Goal: Transaction & Acquisition: Purchase product/service

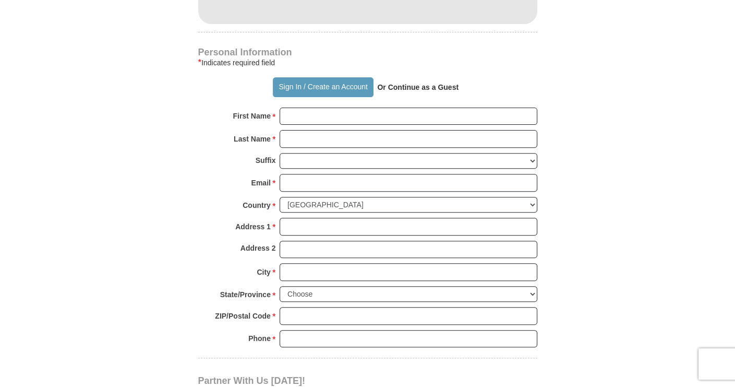
scroll to position [708, 0]
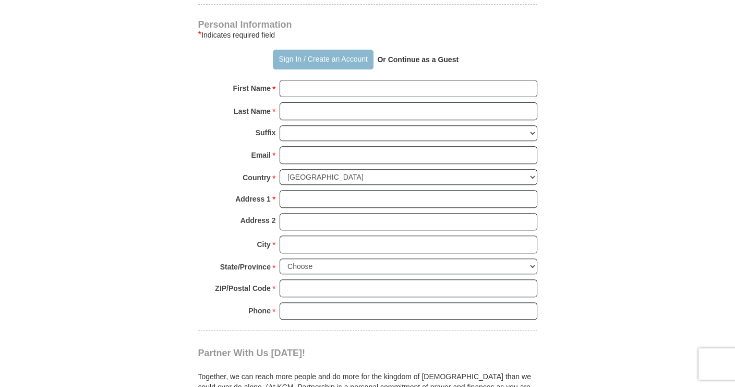
click at [295, 55] on button "Sign In / Create an Account" at bounding box center [323, 60] width 101 height 20
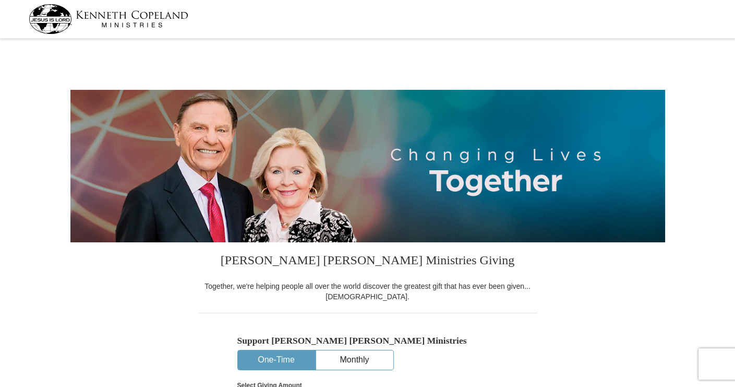
select select "MN"
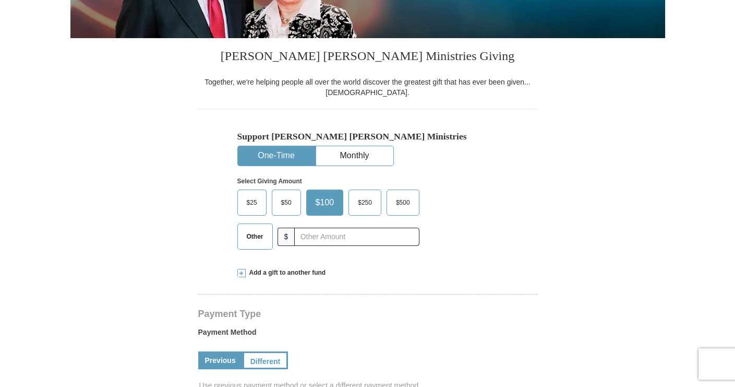
scroll to position [193, 0]
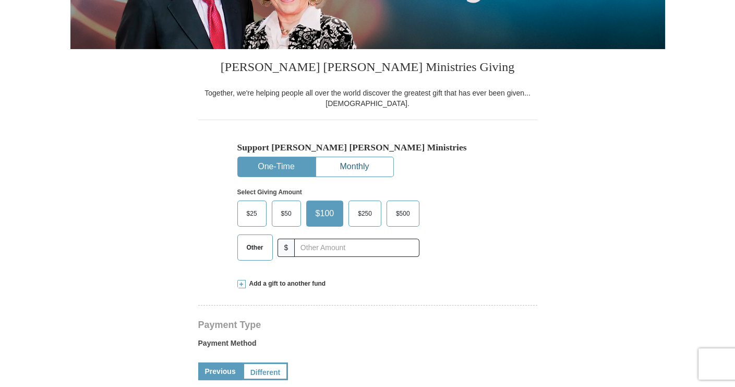
click at [354, 166] on button "Monthly" at bounding box center [354, 166] width 77 height 19
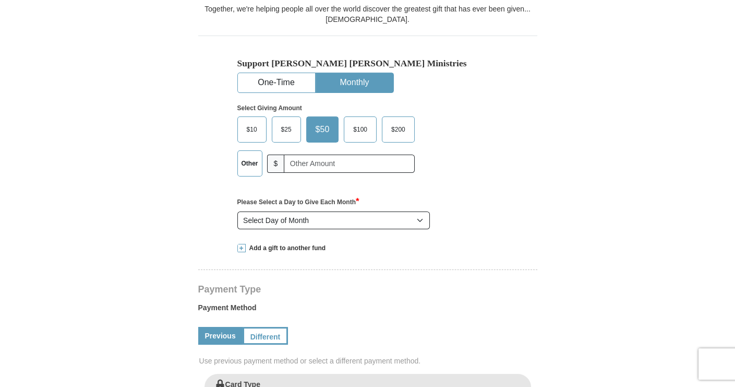
scroll to position [258, 0]
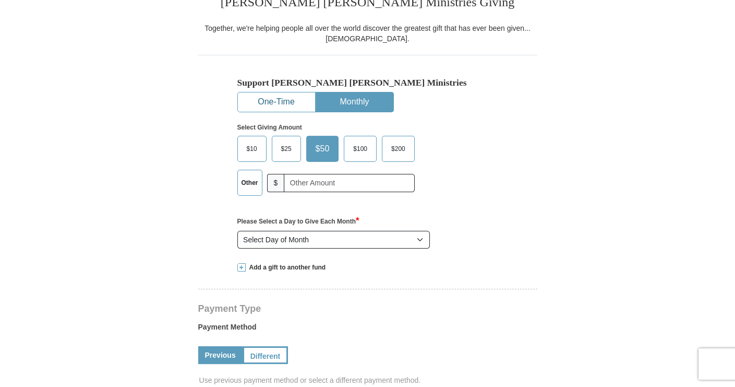
click at [281, 106] on button "One-Time" at bounding box center [276, 101] width 77 height 19
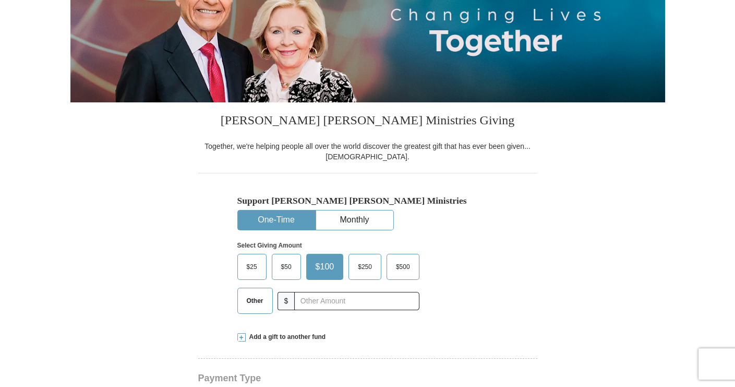
scroll to position [128, 0]
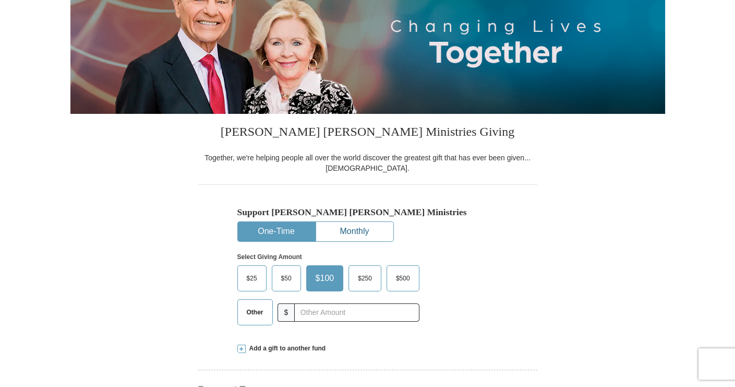
click at [361, 227] on button "Monthly" at bounding box center [354, 231] width 77 height 19
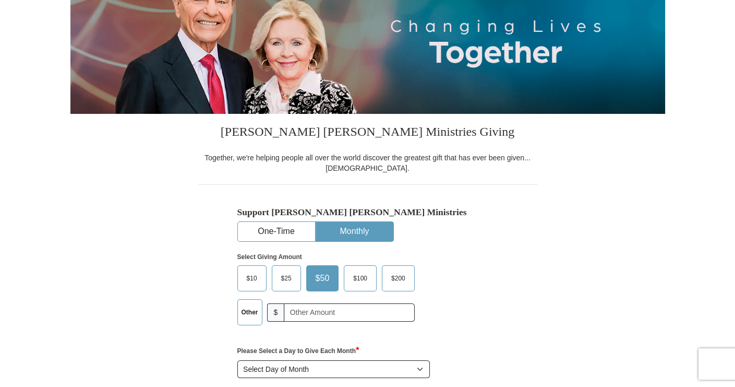
scroll to position [0, 0]
